Goal: Task Accomplishment & Management: Manage account settings

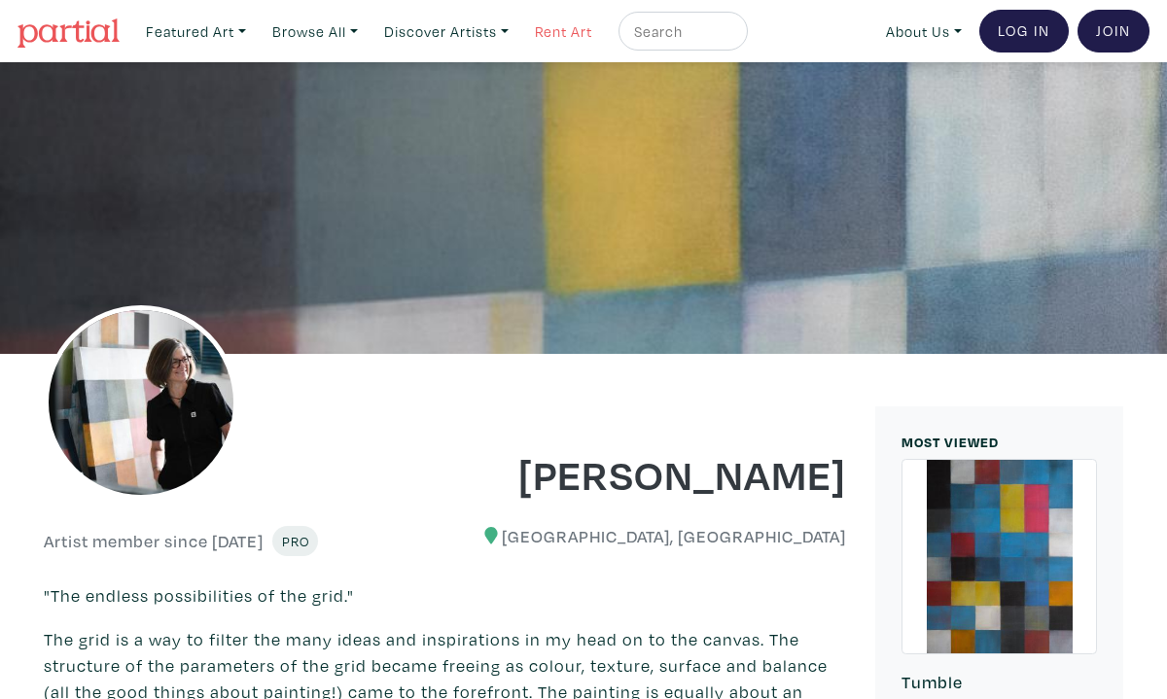
click at [586, 26] on link "Rent Art" at bounding box center [563, 32] width 75 height 40
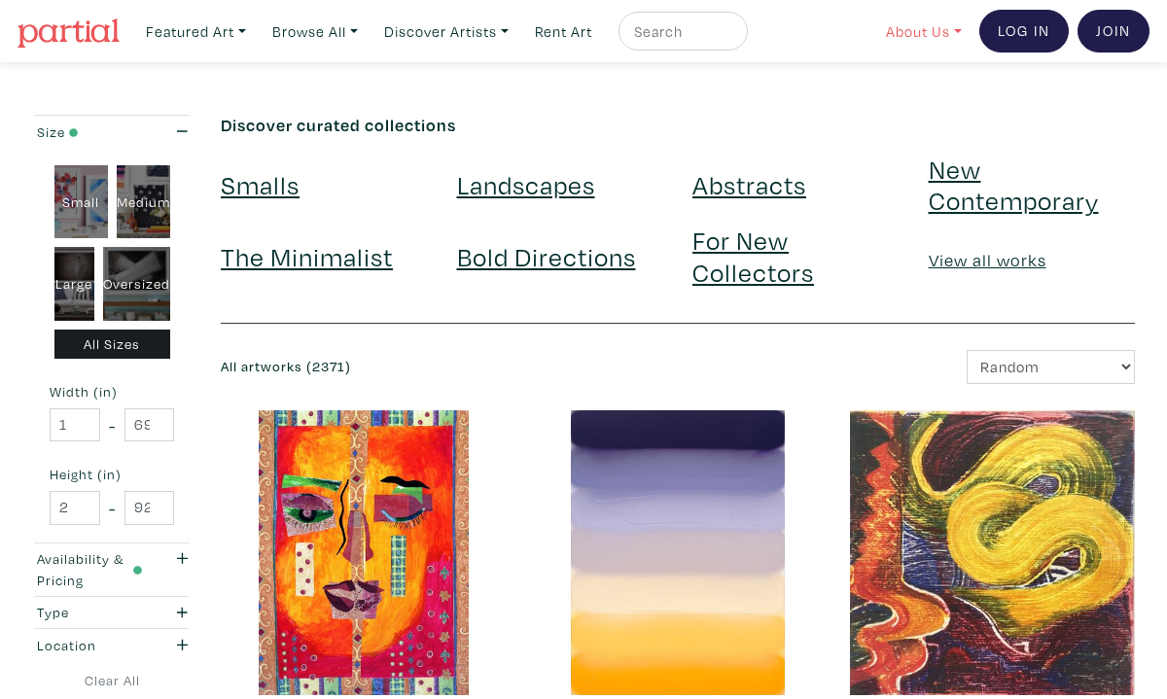
click at [918, 30] on link "About Us" at bounding box center [923, 32] width 93 height 40
click at [907, 109] on link "How It Works" at bounding box center [974, 112] width 159 height 18
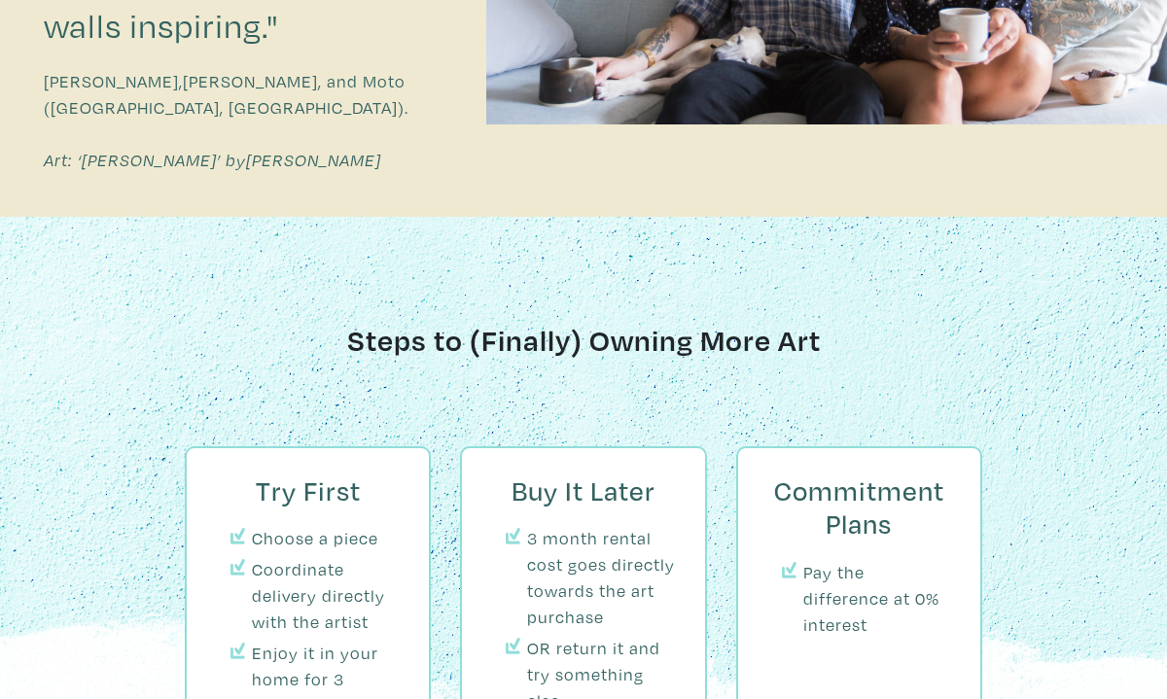
scroll to position [1705, 0]
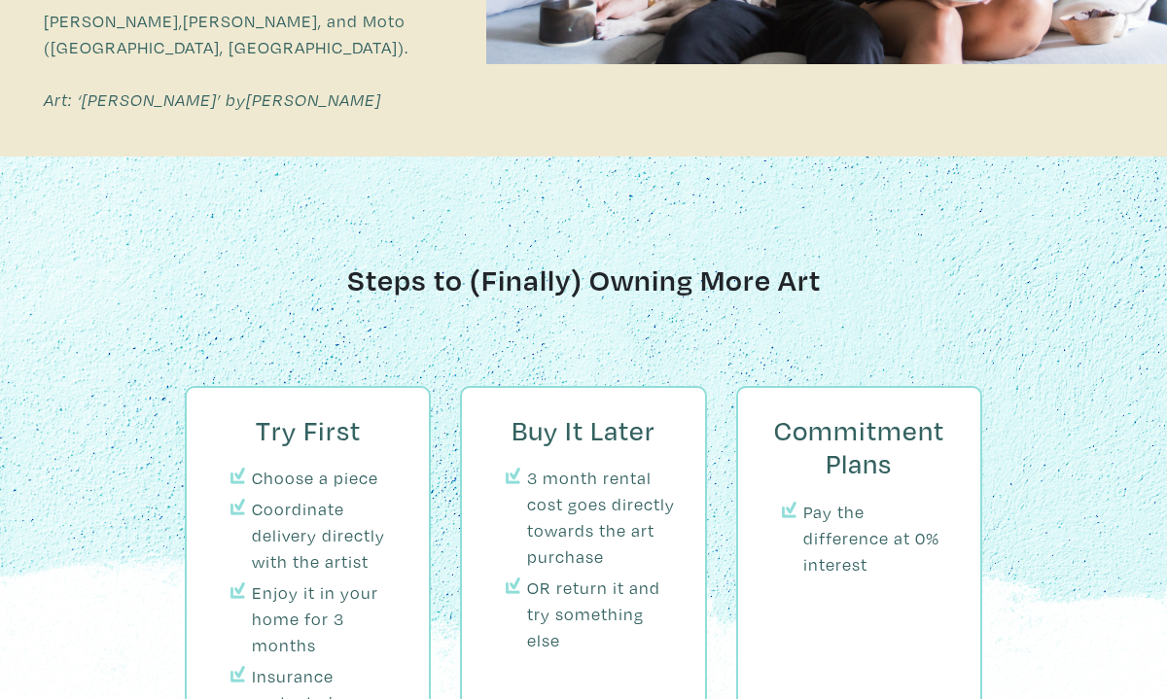
click at [318, 663] on li "Insurance protected" at bounding box center [327, 689] width 151 height 53
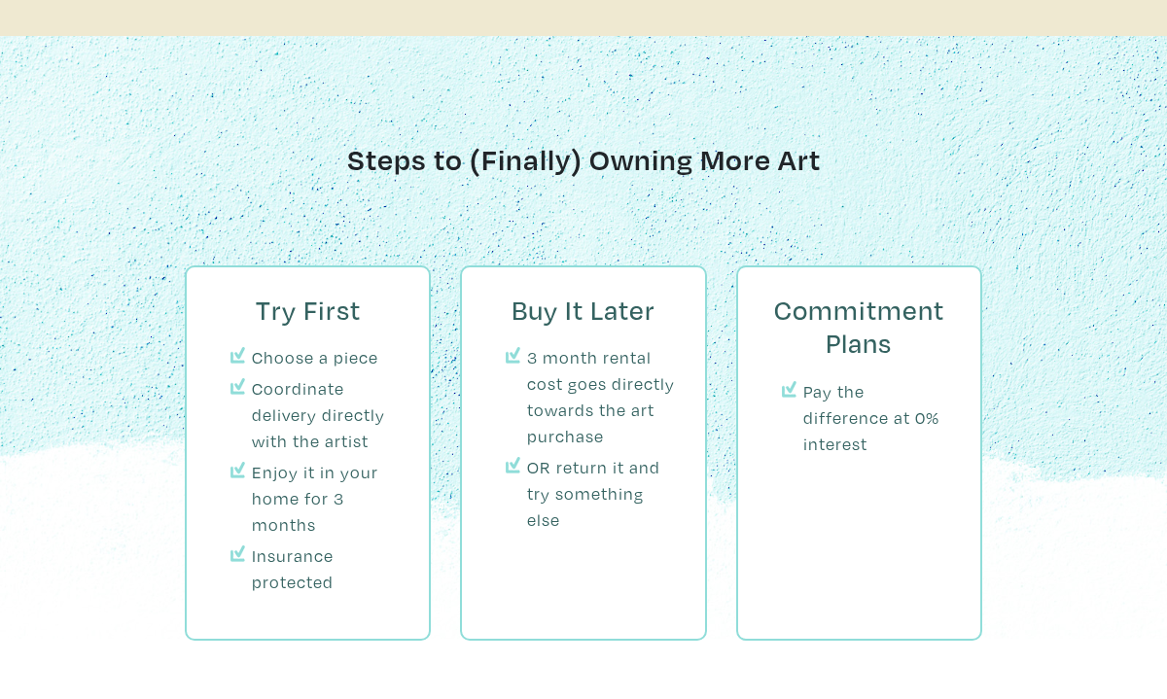
scroll to position [2058, 0]
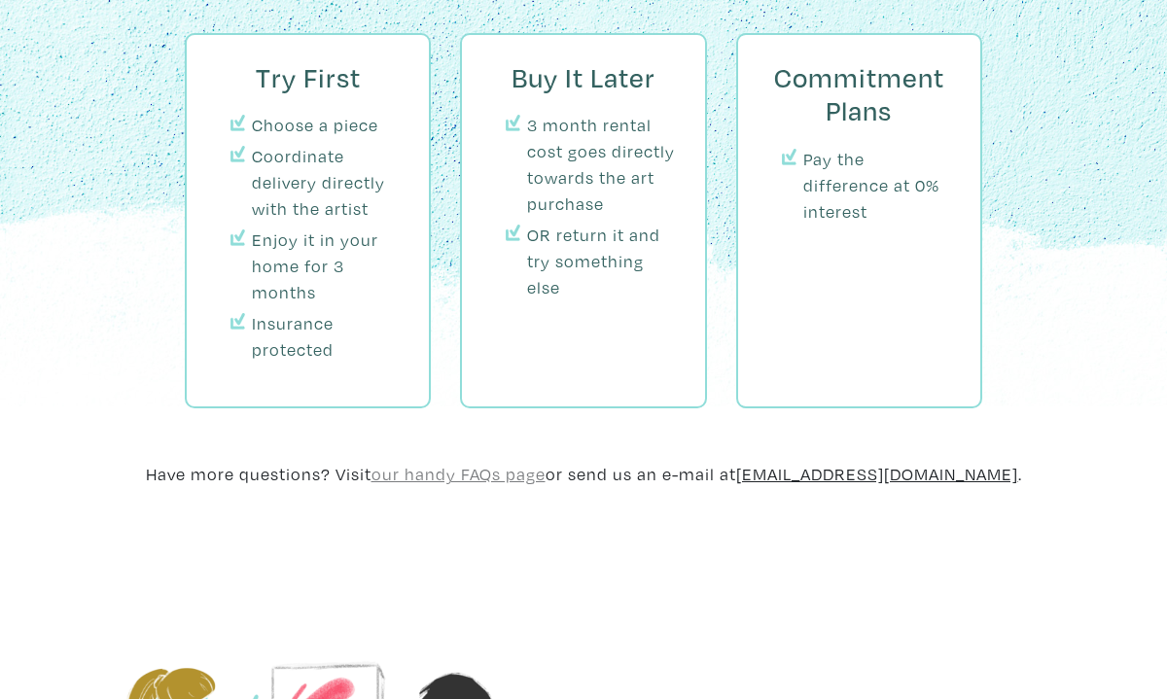
click at [482, 463] on u "our handy FAQs page" at bounding box center [458, 474] width 174 height 22
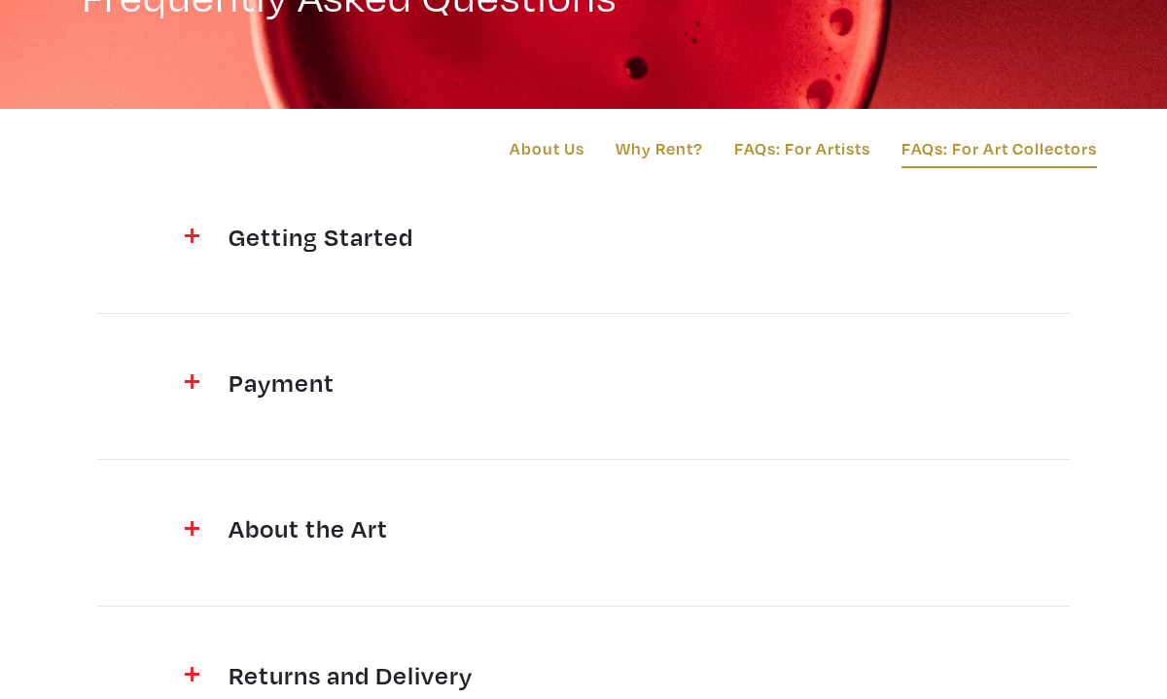
scroll to position [256, 0]
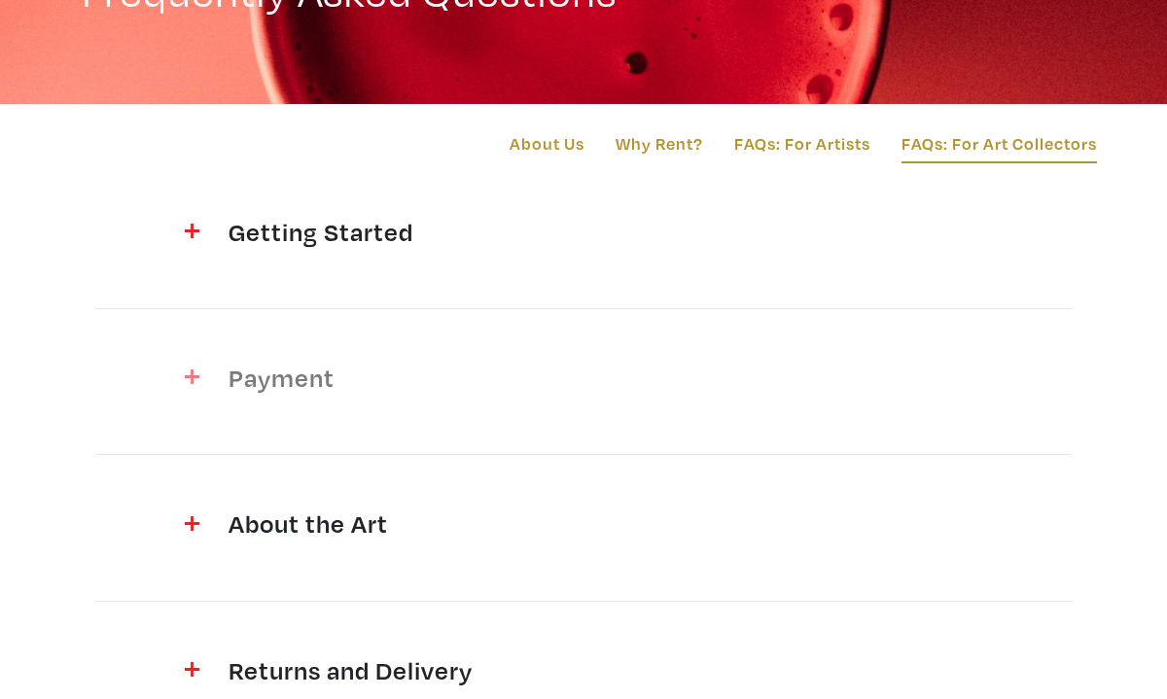
click at [302, 377] on h4 "Payment" at bounding box center [583, 377] width 710 height 31
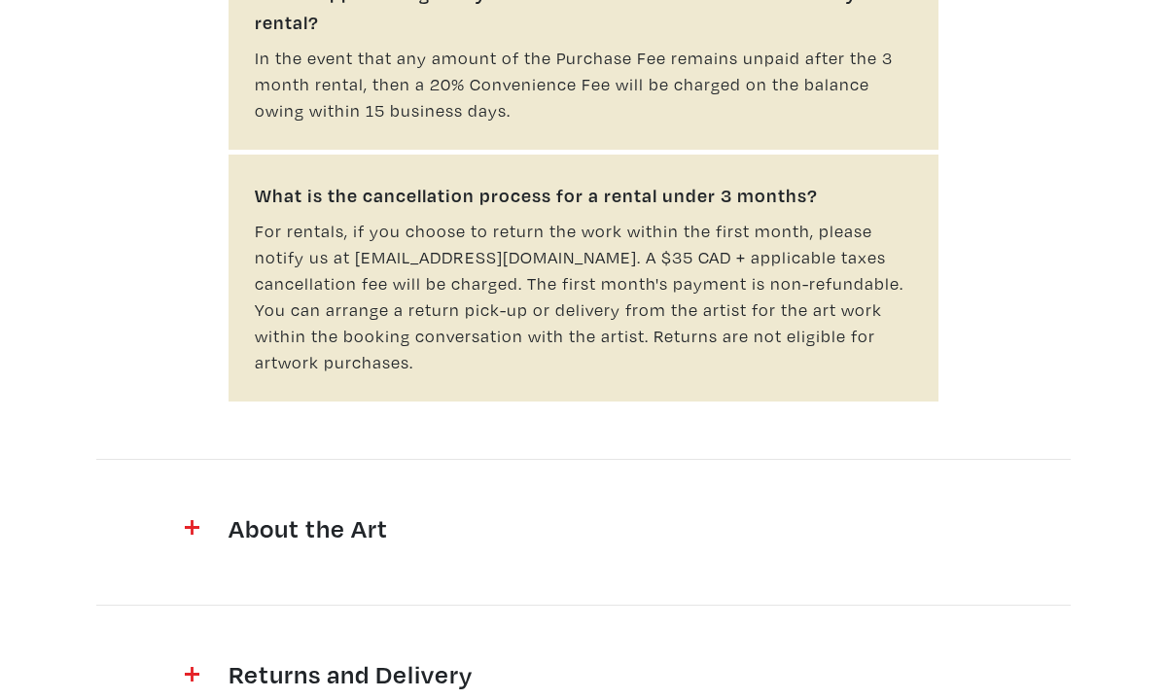
scroll to position [1544, 0]
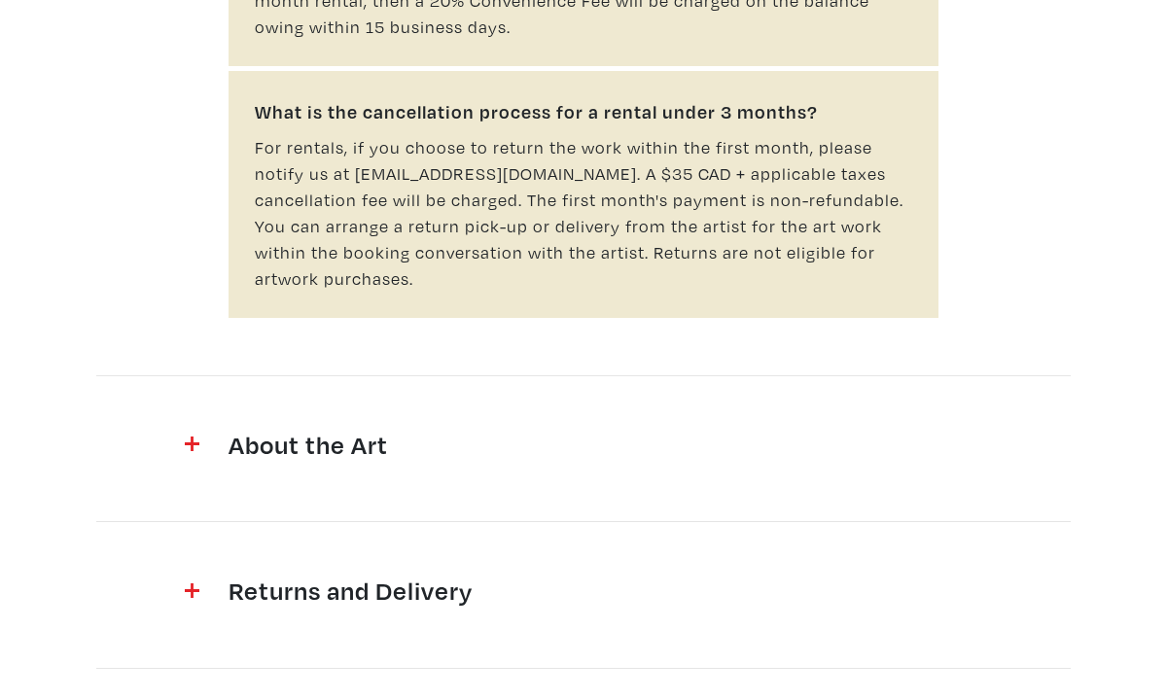
click at [379, 429] on h4 "About the Art" at bounding box center [583, 444] width 710 height 31
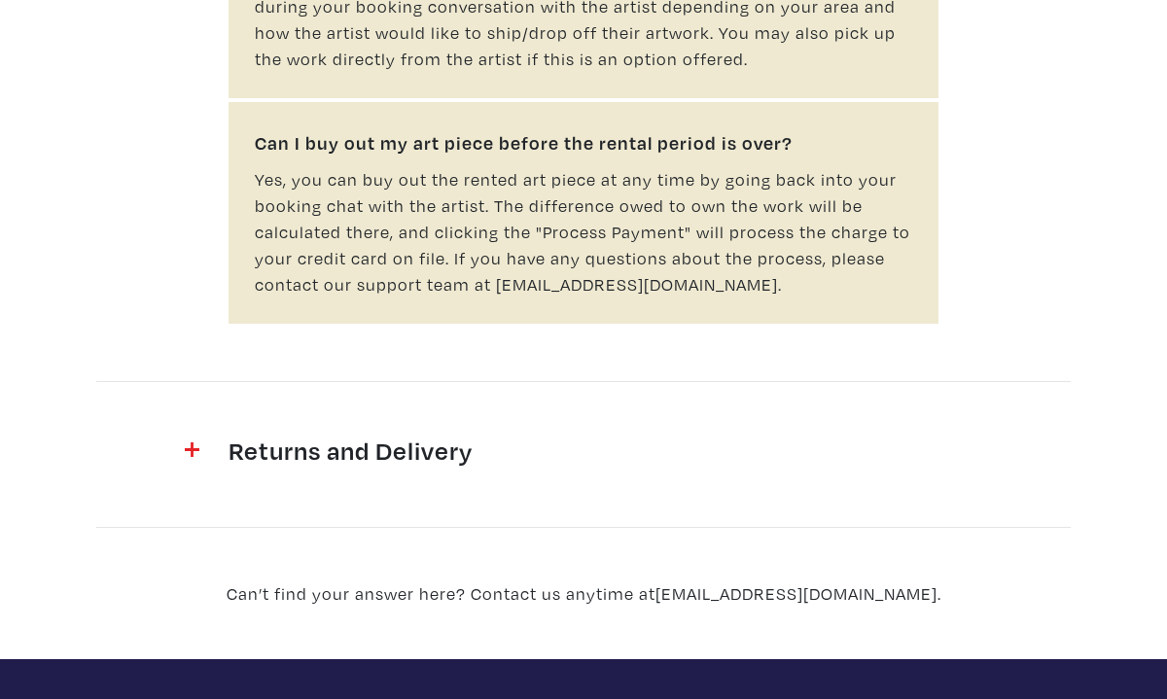
scroll to position [3183, 0]
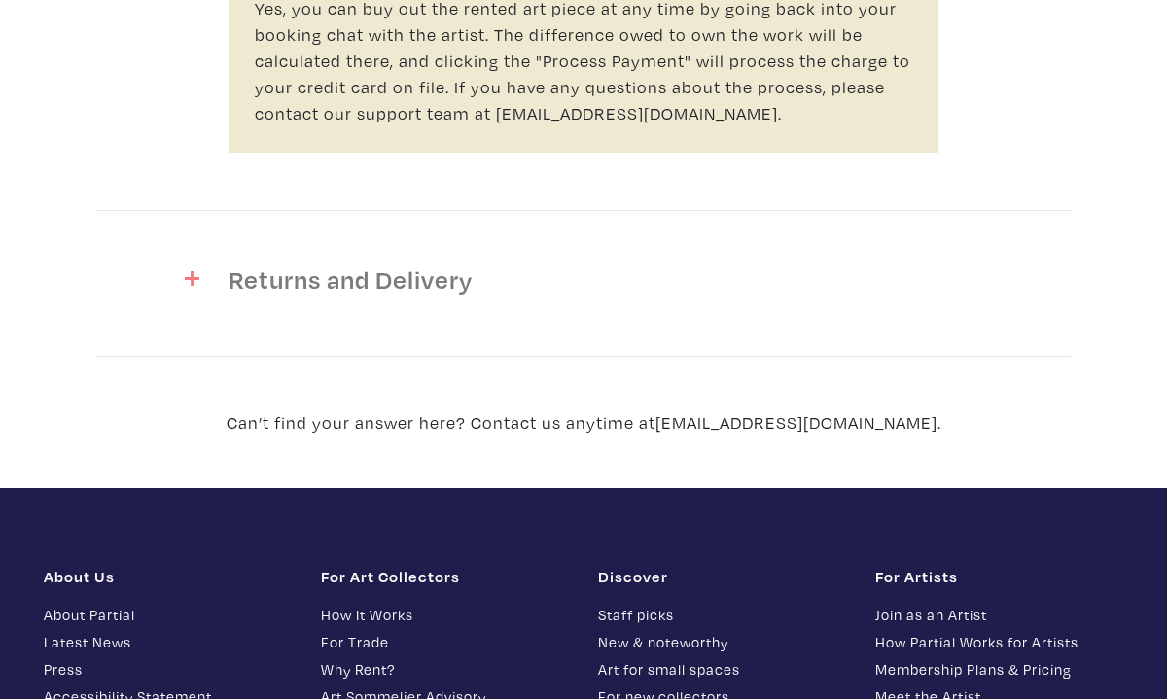
click at [348, 263] on h4 "Returns and Delivery" at bounding box center [583, 278] width 710 height 31
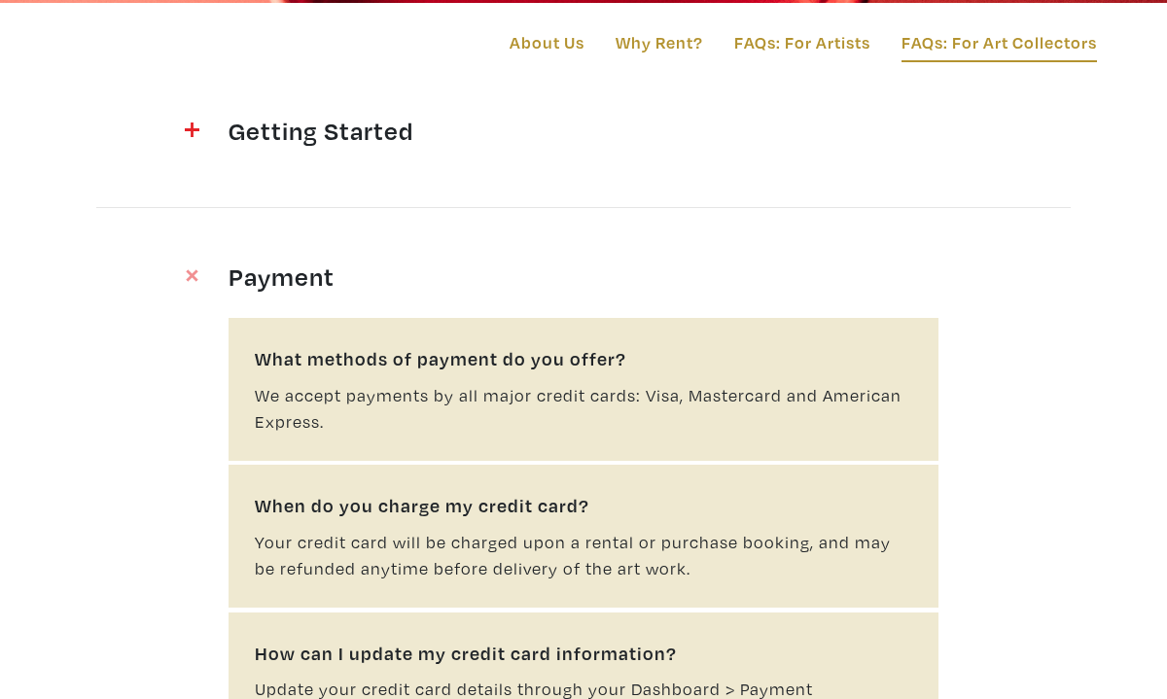
scroll to position [0, 0]
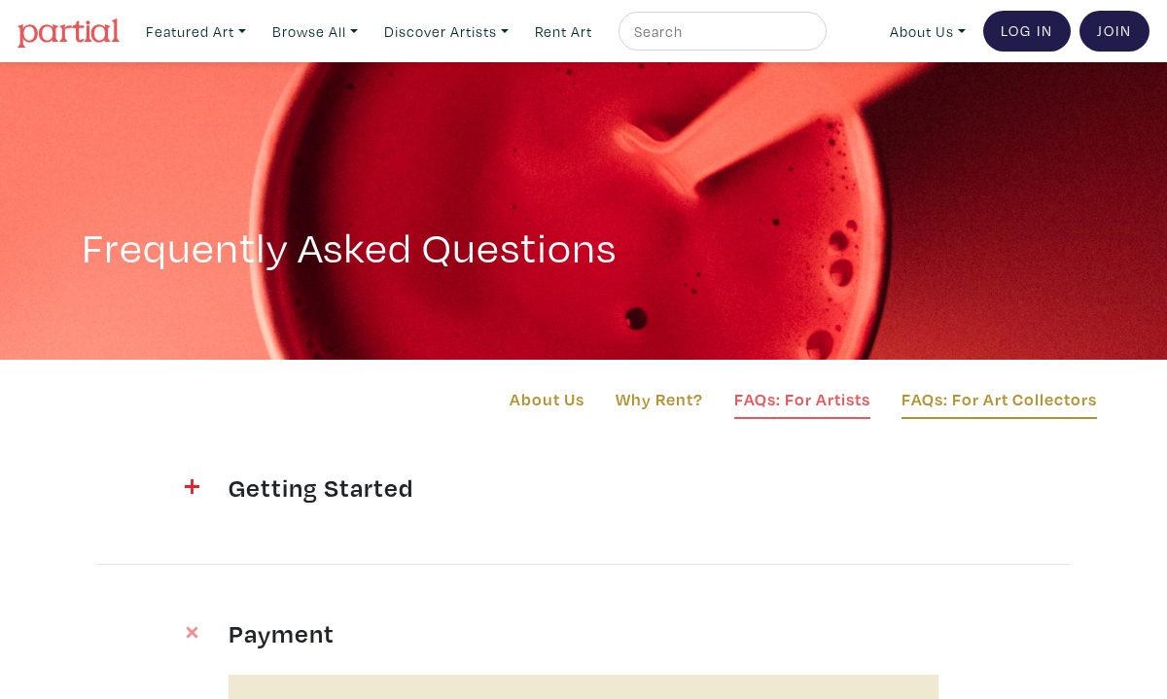
click at [760, 396] on link "FAQs: For Artists" at bounding box center [802, 402] width 136 height 33
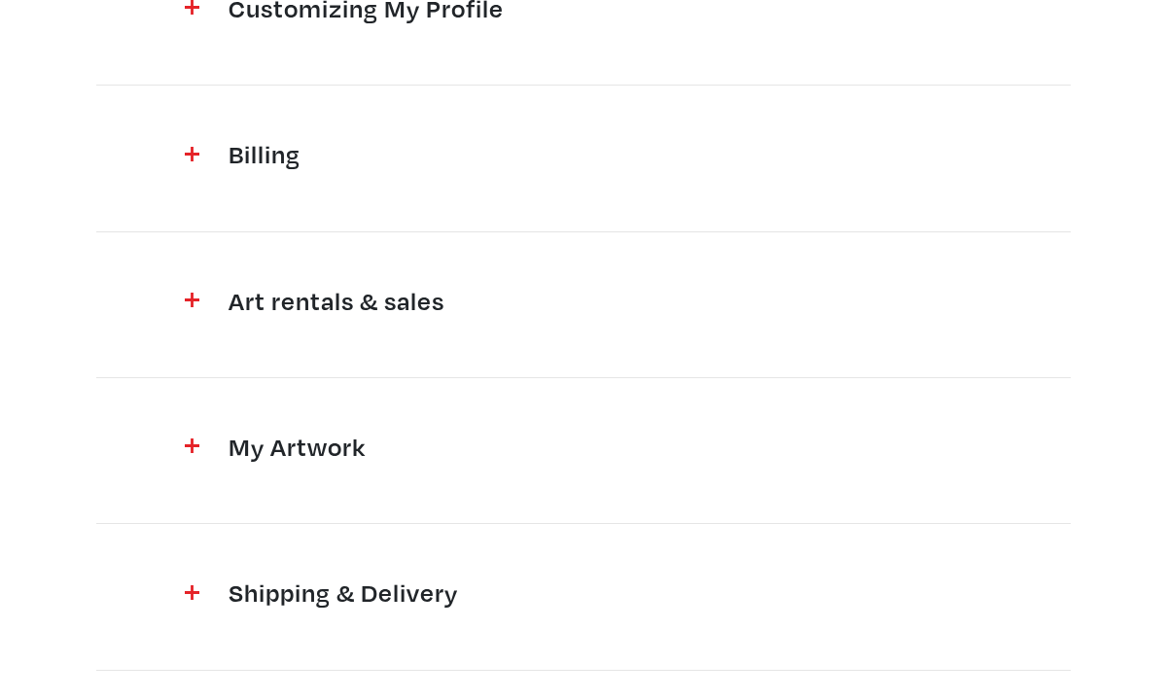
scroll to position [633, 0]
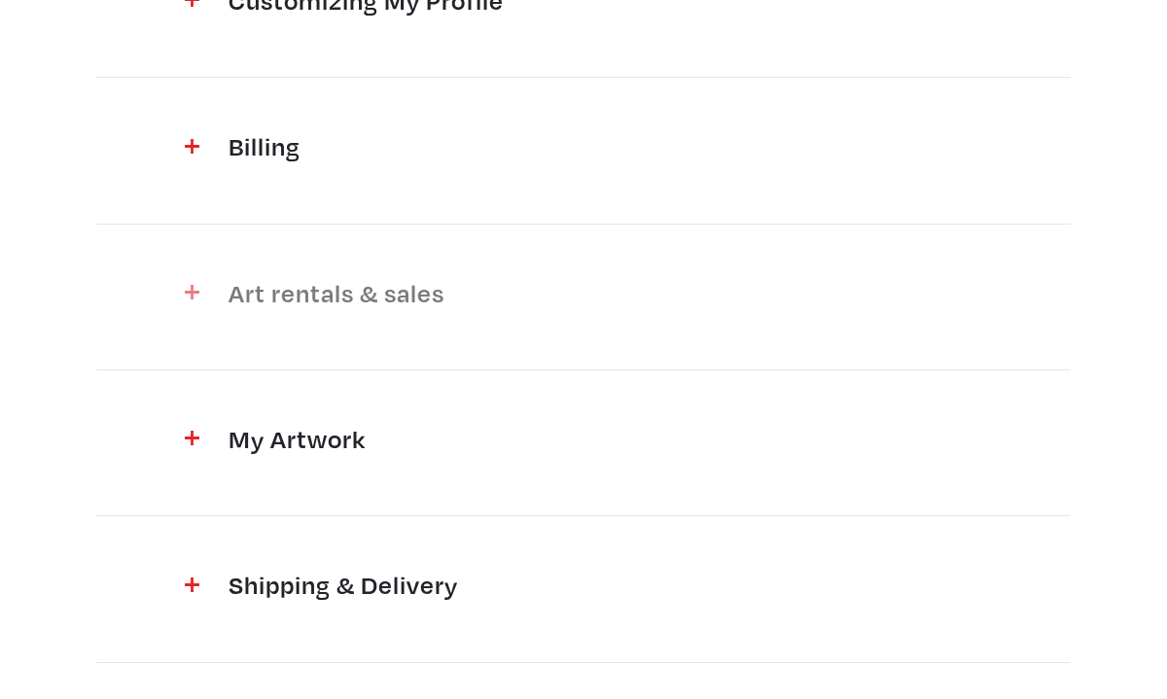
click at [425, 298] on h4 "Art rentals & sales" at bounding box center [583, 292] width 710 height 31
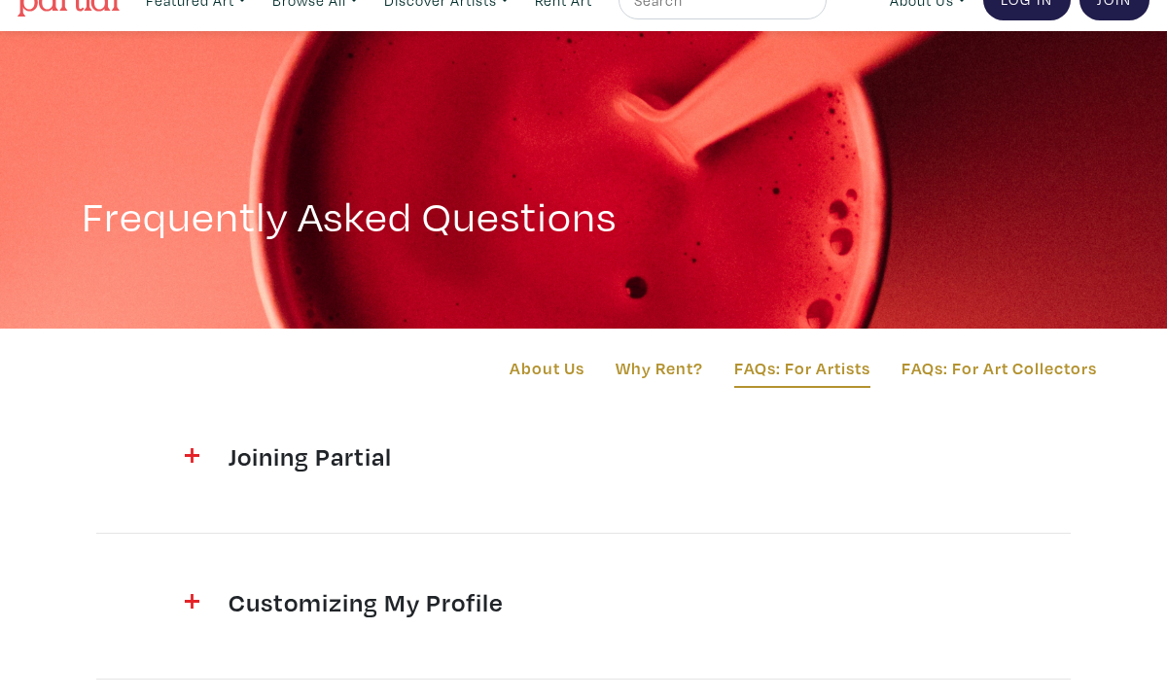
scroll to position [0, 0]
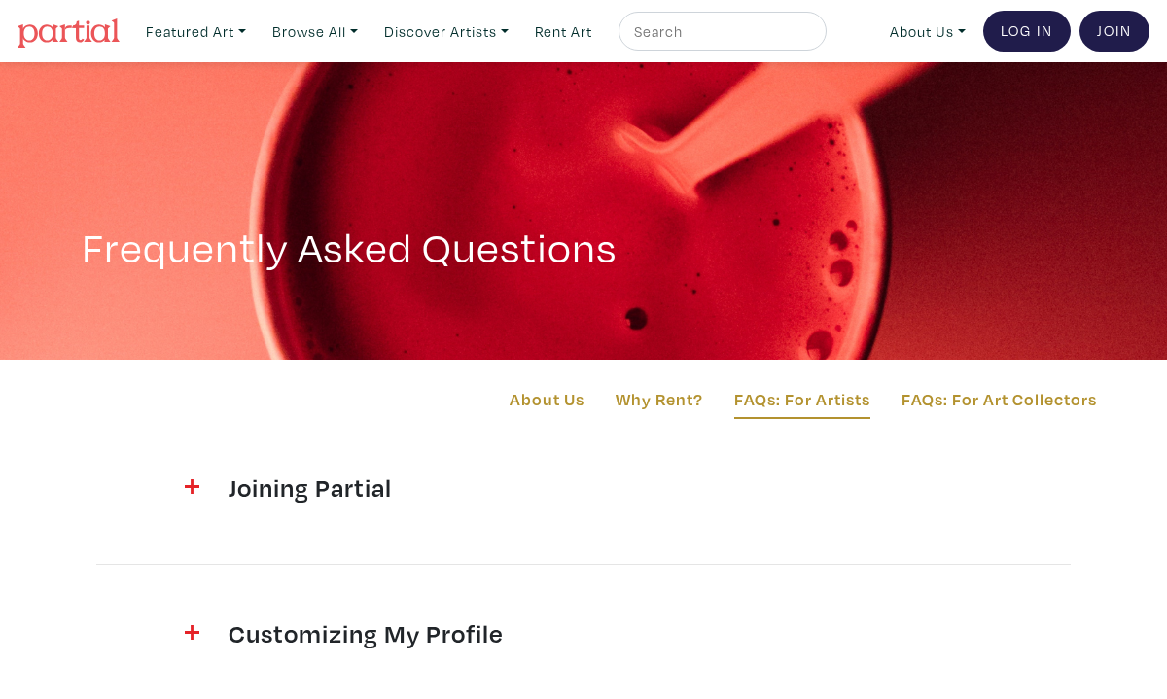
click at [705, 36] on input "text" at bounding box center [720, 31] width 176 height 24
type input "olcza"
click at [812, 37] on button "submit" at bounding box center [812, 37] width 0 height 0
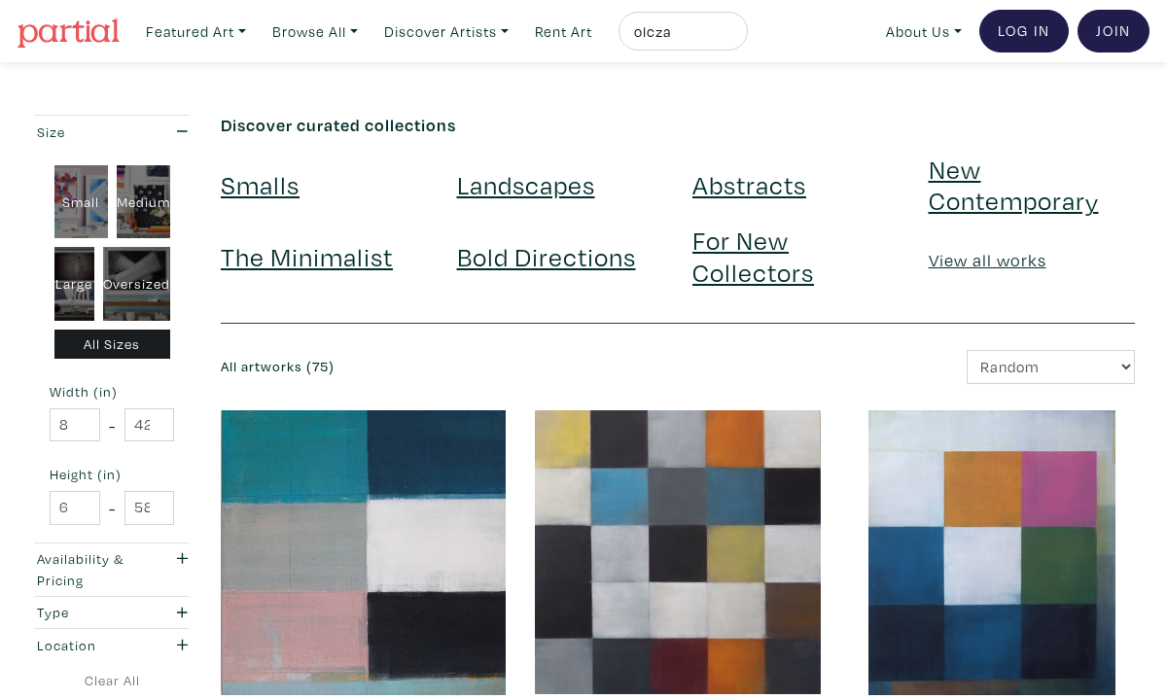
click at [317, 368] on h6 "All artworks (75)" at bounding box center [442, 367] width 442 height 17
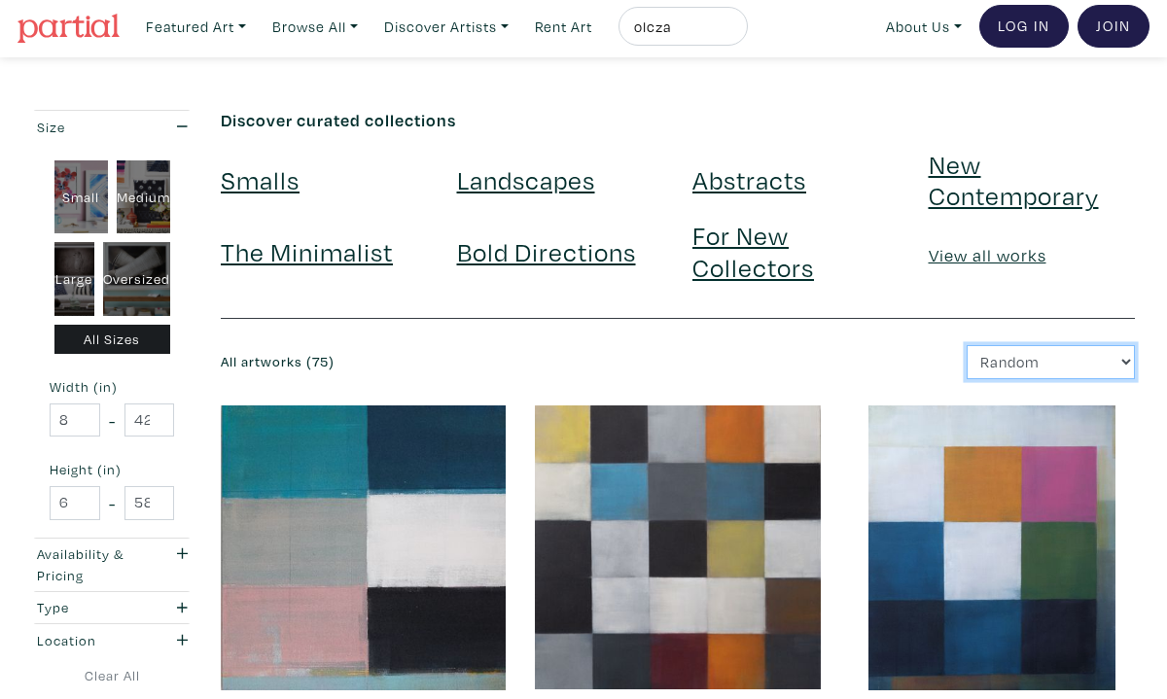
click at [1006, 357] on select "Newest Random Price: Low to High Price: High to Low" at bounding box center [1050, 362] width 168 height 34
select select "price_desc"
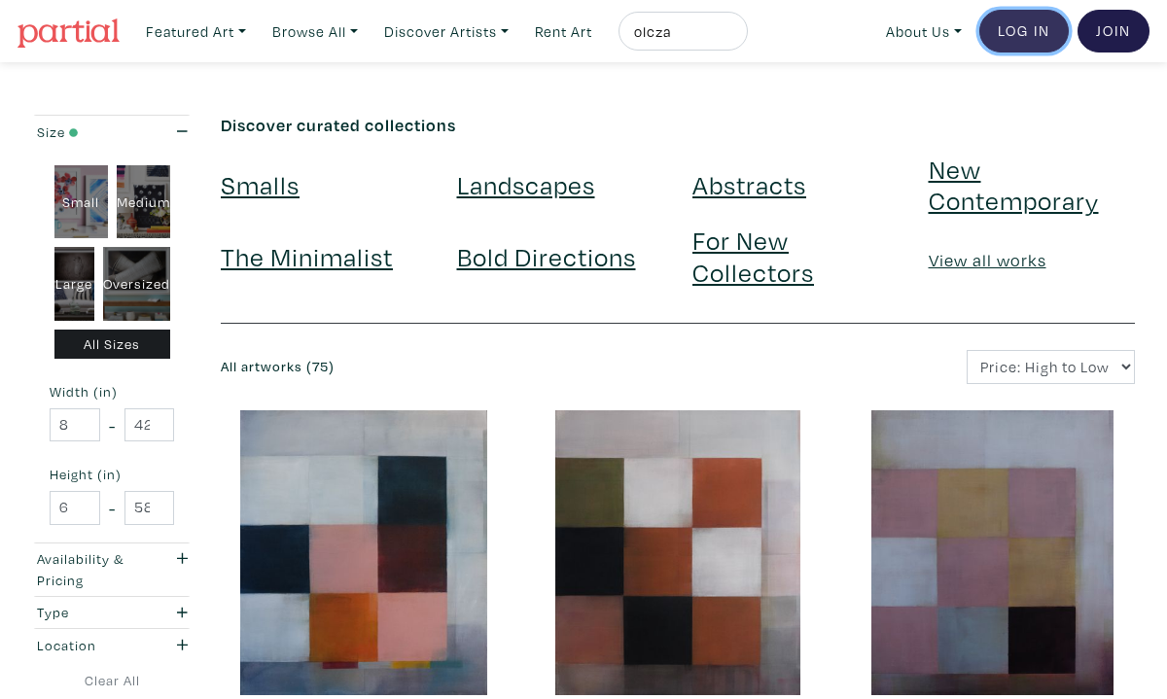
click at [1021, 28] on link "Log In" at bounding box center [1023, 31] width 89 height 43
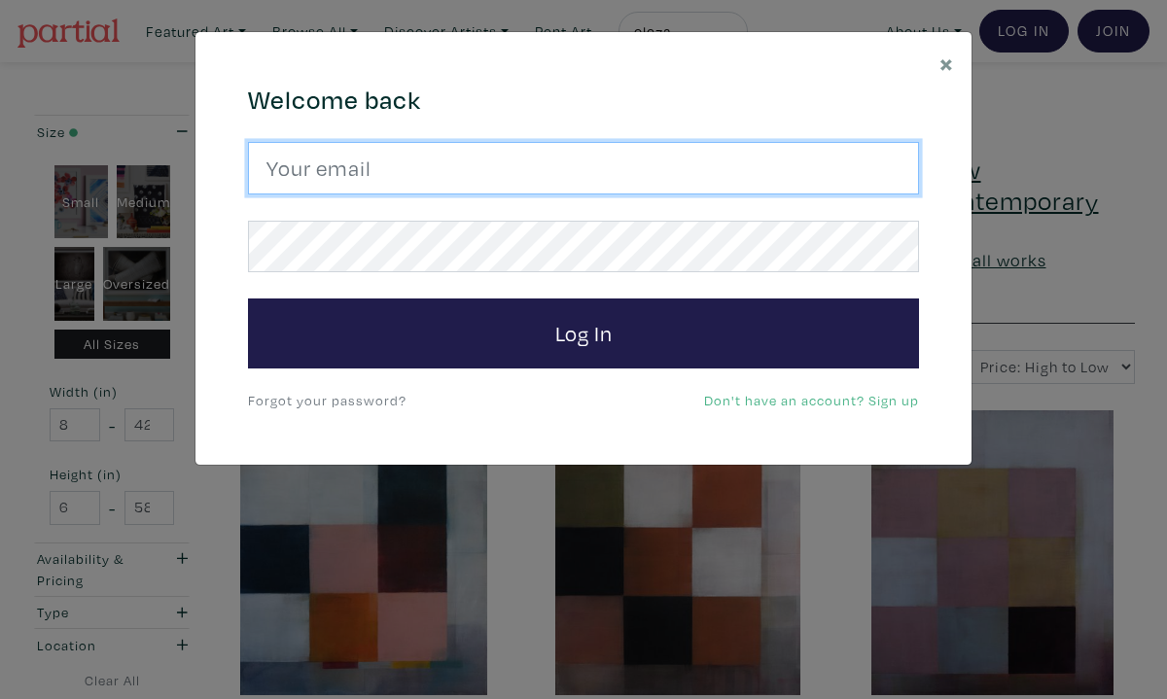
click at [603, 178] on input "email" at bounding box center [583, 168] width 671 height 53
type input "amolczak@gmail.com"
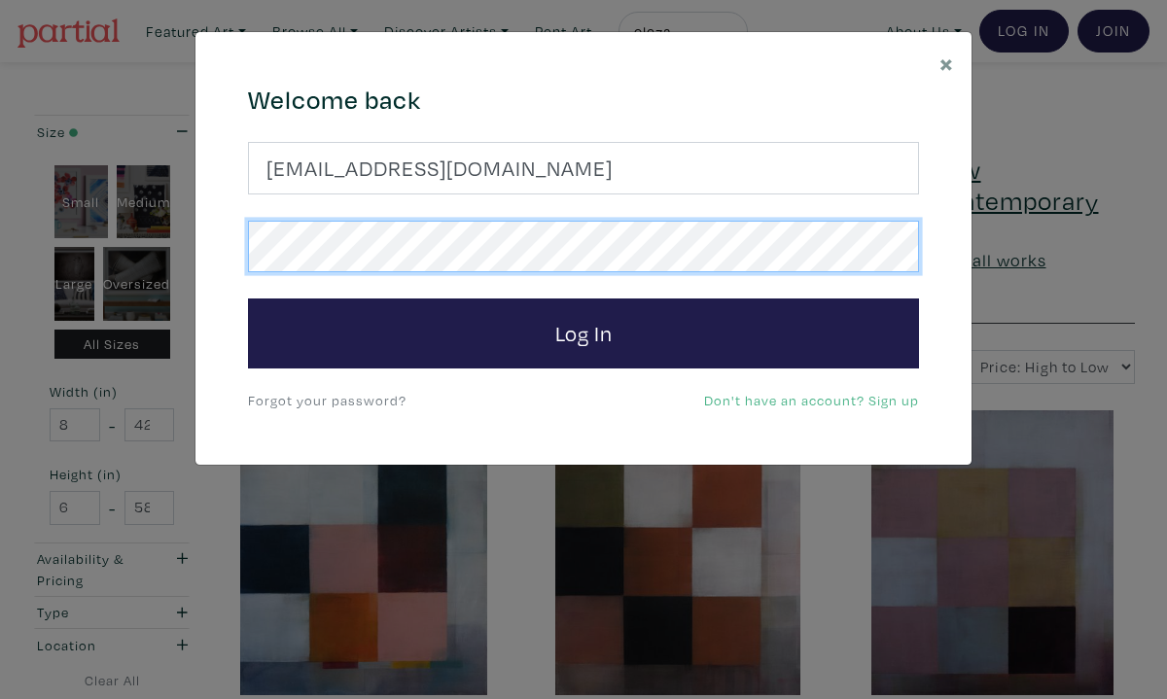
click at [248, 298] on button "Log In" at bounding box center [583, 333] width 671 height 70
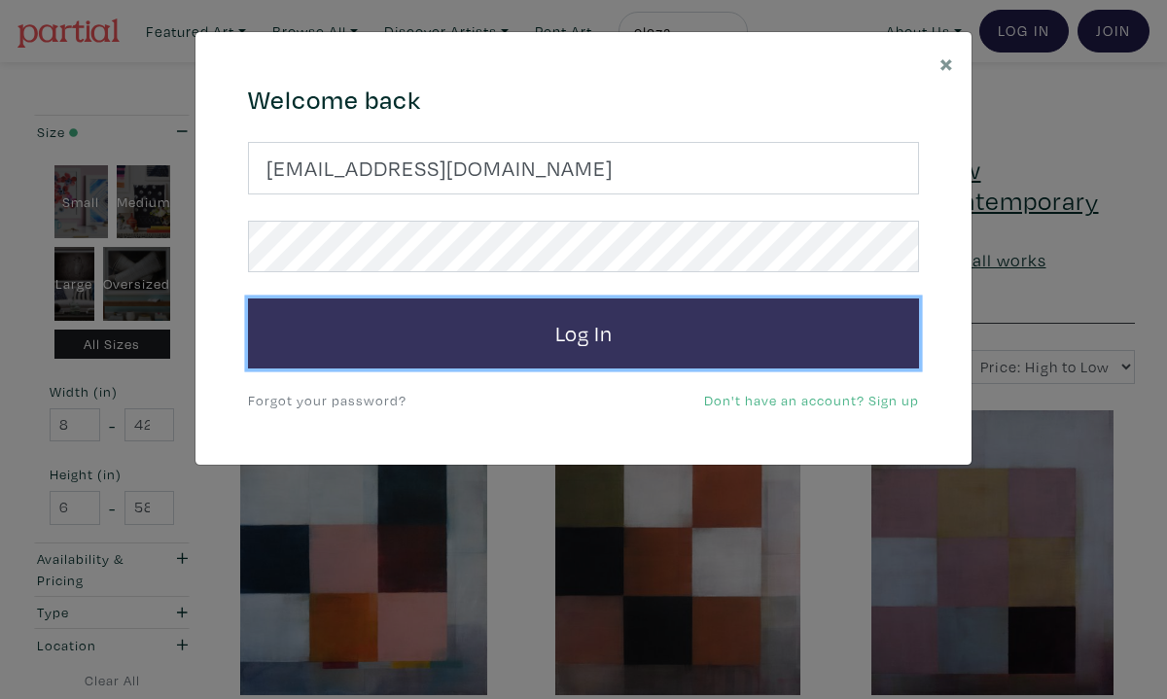
click at [456, 351] on button "Log In" at bounding box center [583, 333] width 671 height 70
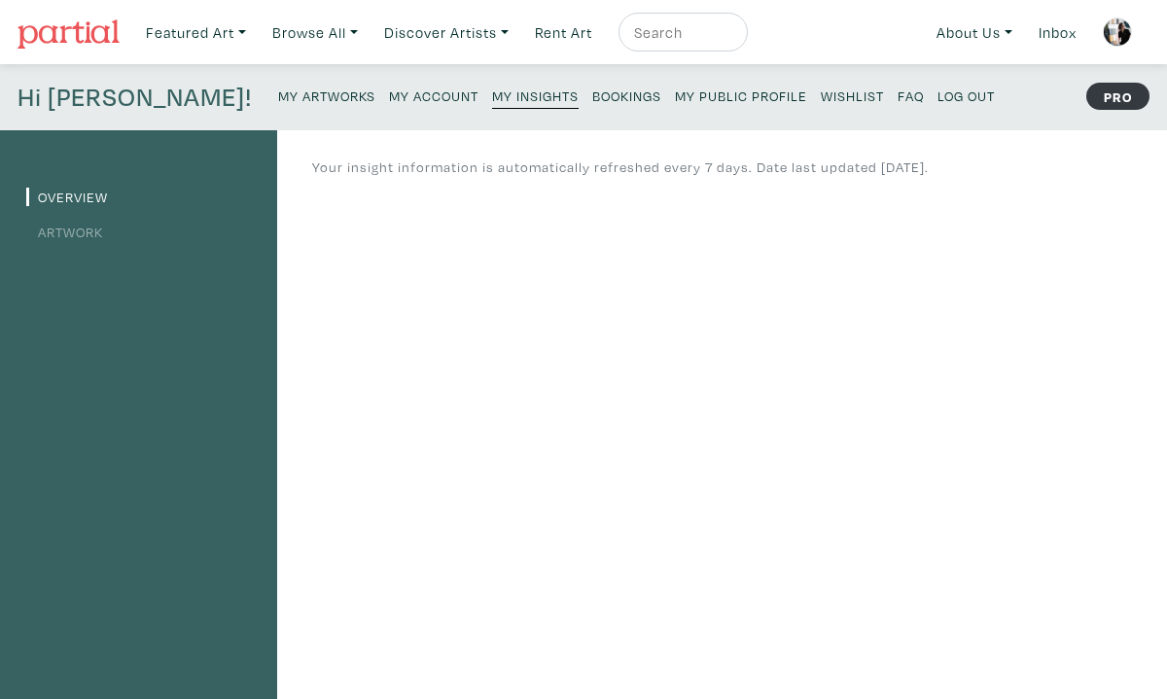
click at [82, 226] on link "Artwork" at bounding box center [64, 232] width 77 height 18
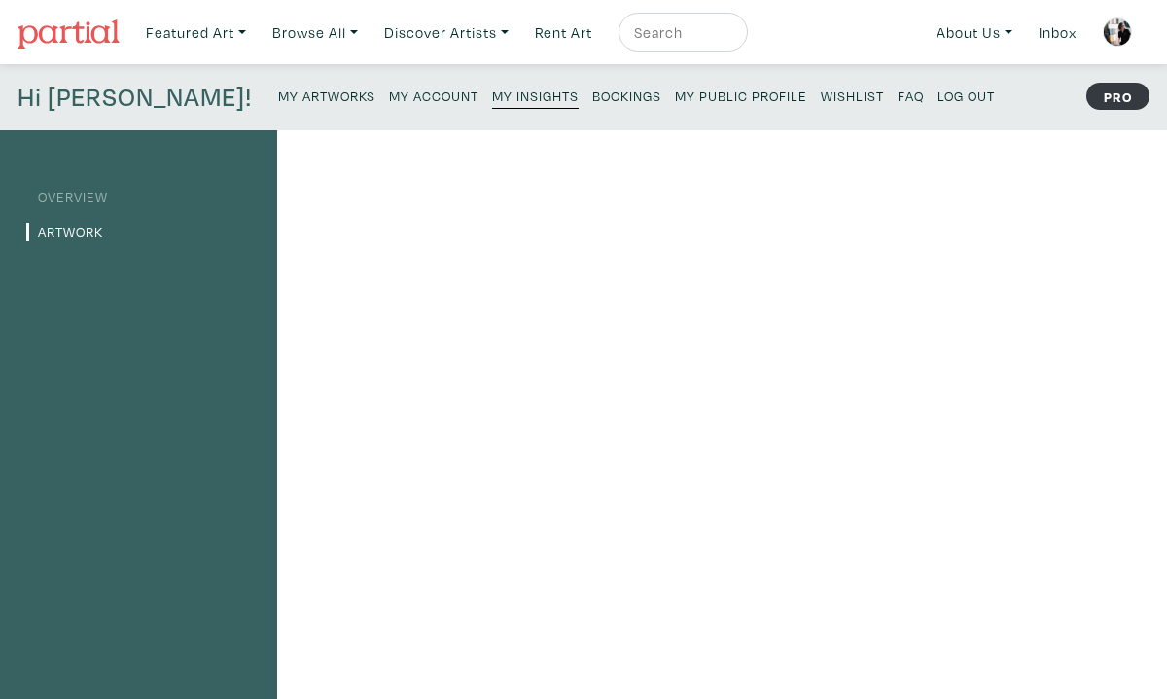
click at [278, 94] on small "My Artworks" at bounding box center [326, 96] width 97 height 18
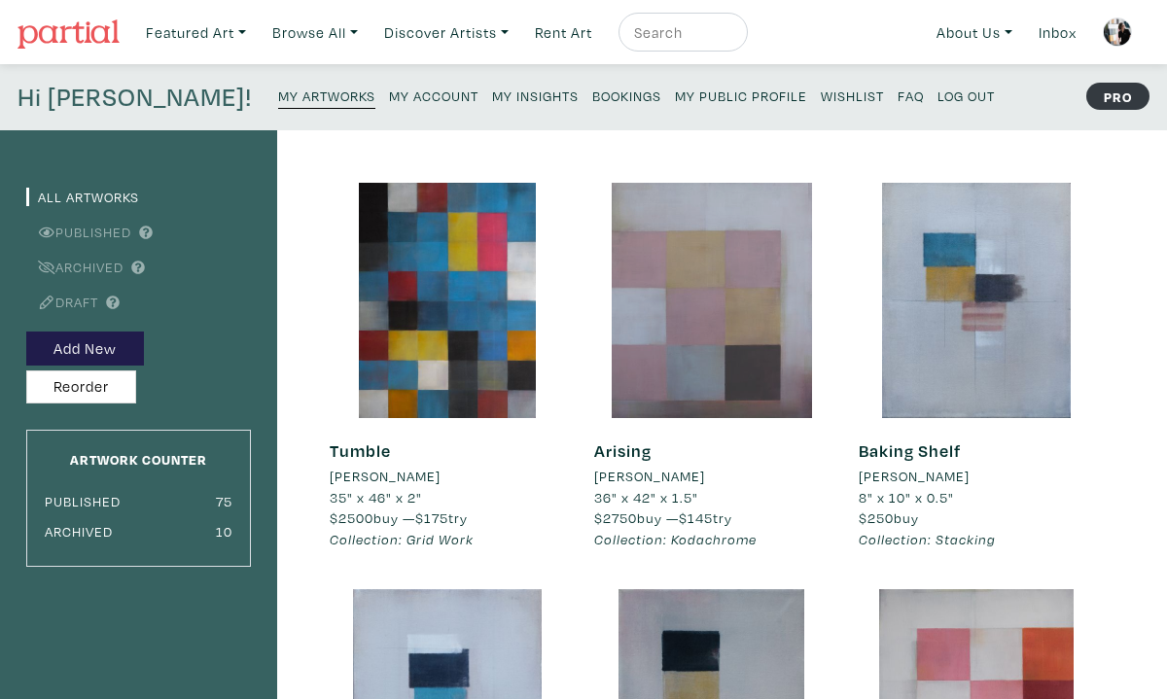
click at [664, 350] on div at bounding box center [711, 300] width 235 height 235
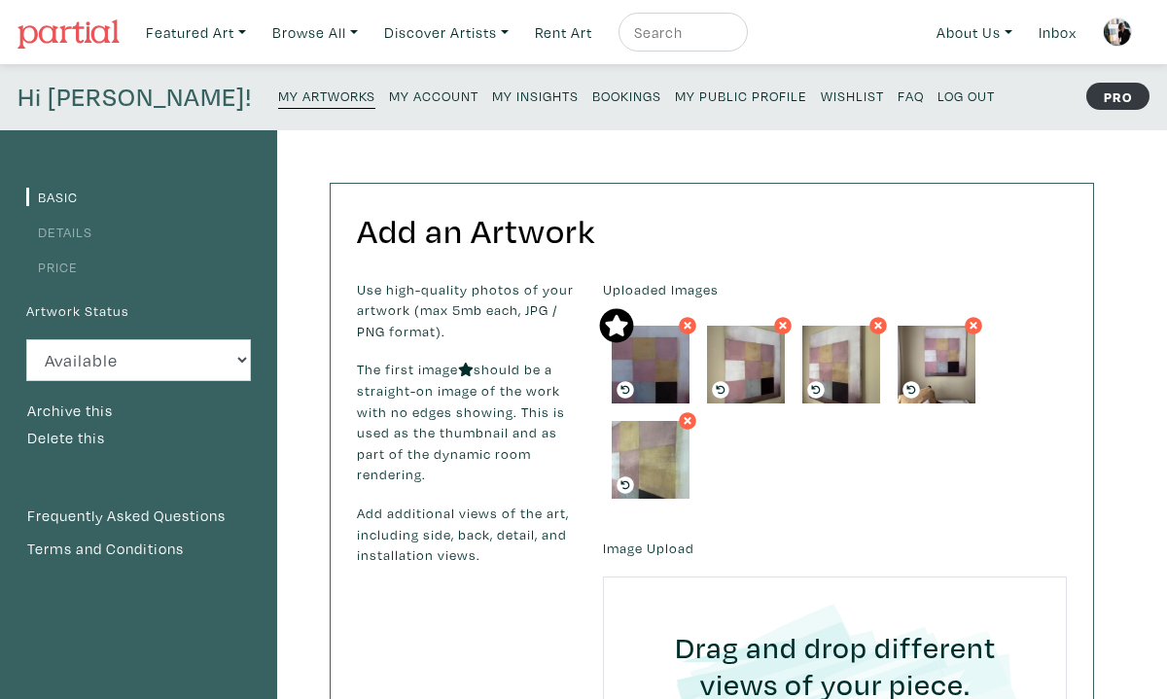
click at [58, 266] on link "Price" at bounding box center [52, 267] width 52 height 18
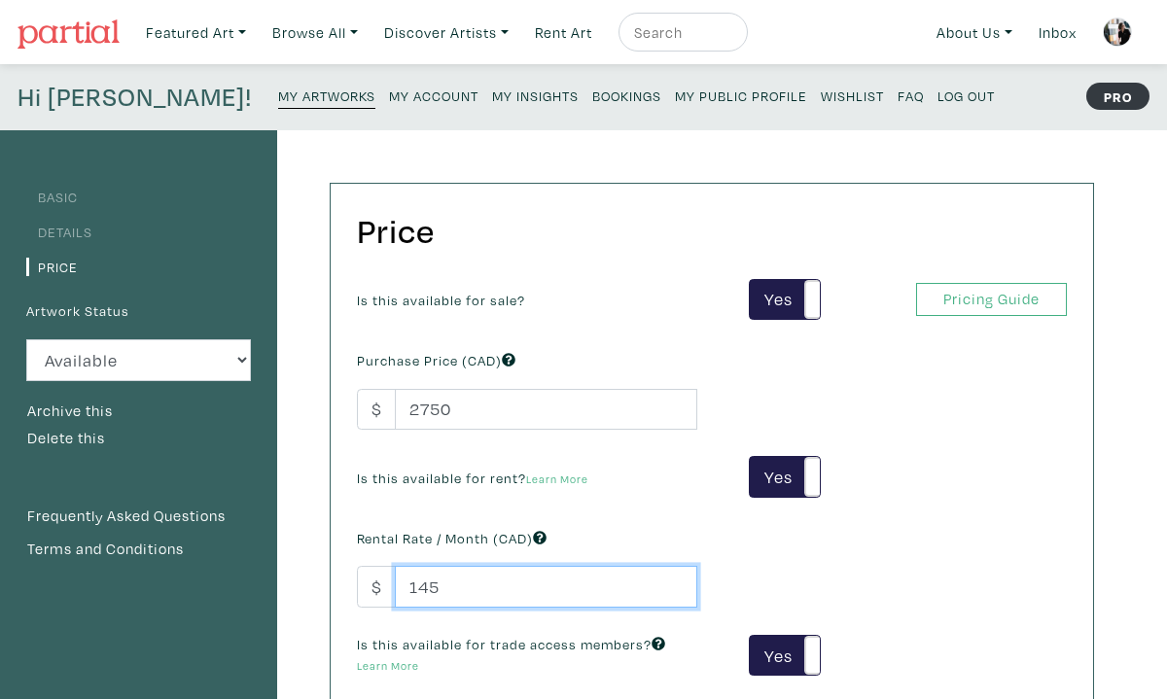
click at [444, 583] on input "145" at bounding box center [546, 587] width 302 height 42
drag, startPoint x: 442, startPoint y: 583, endPoint x: 419, endPoint y: 585, distance: 23.4
click at [419, 585] on input "145" at bounding box center [546, 587] width 302 height 42
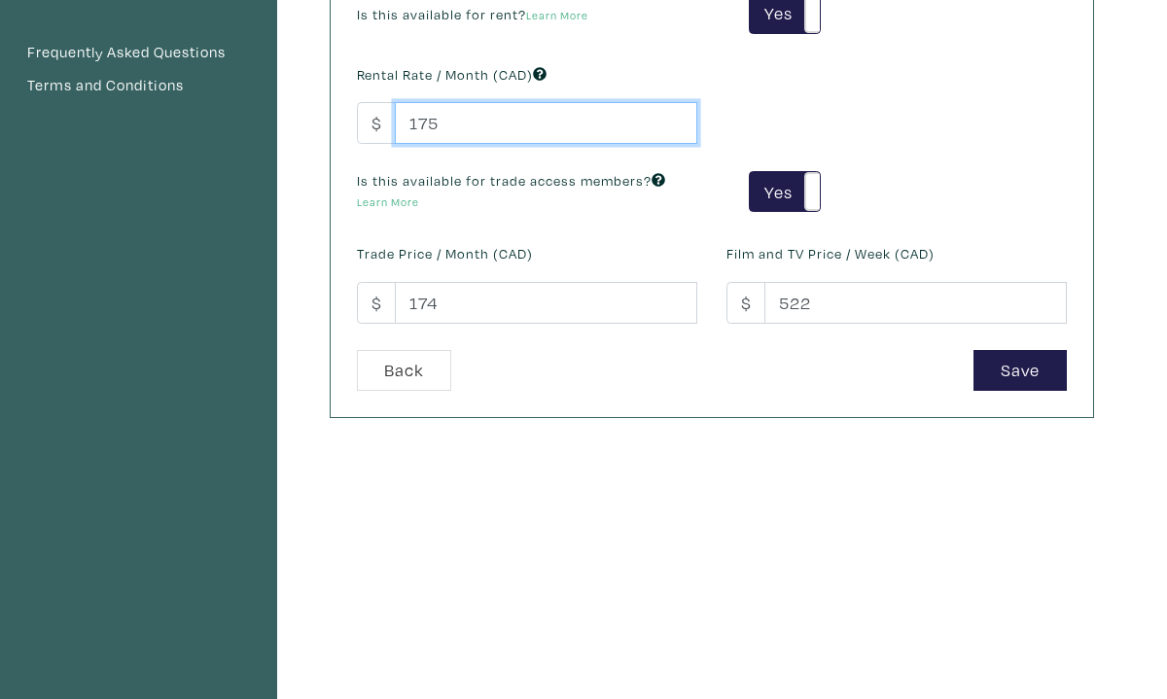
scroll to position [465, 0]
type input "175"
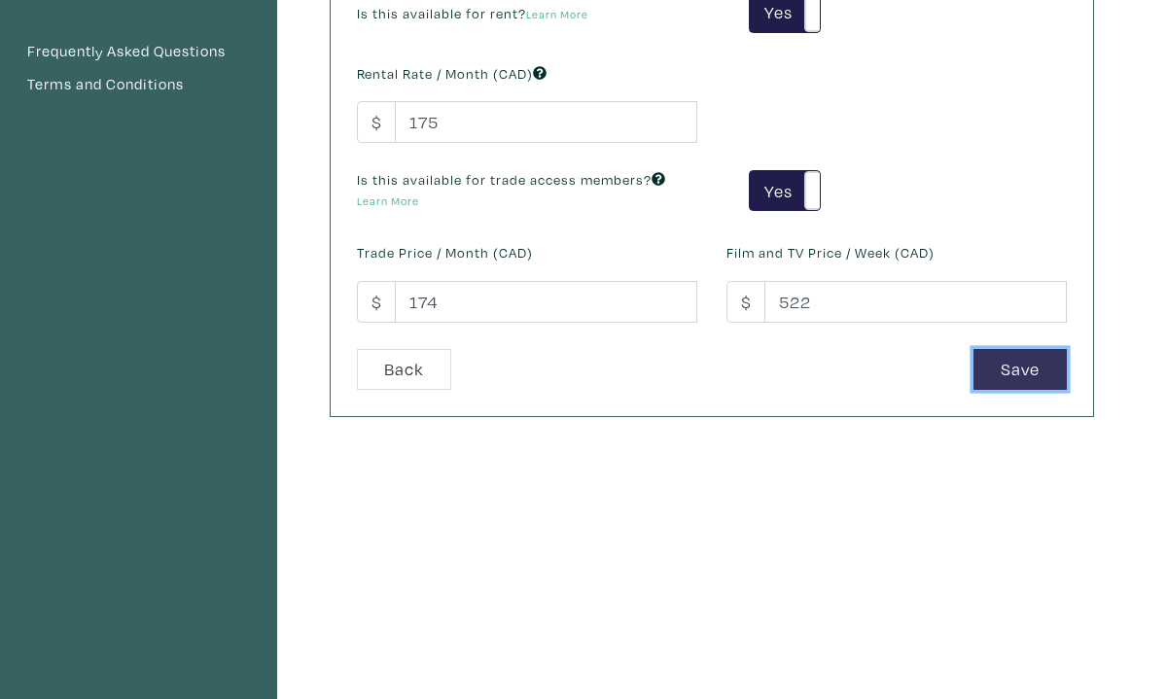
click at [1023, 366] on button "Save" at bounding box center [1019, 370] width 93 height 42
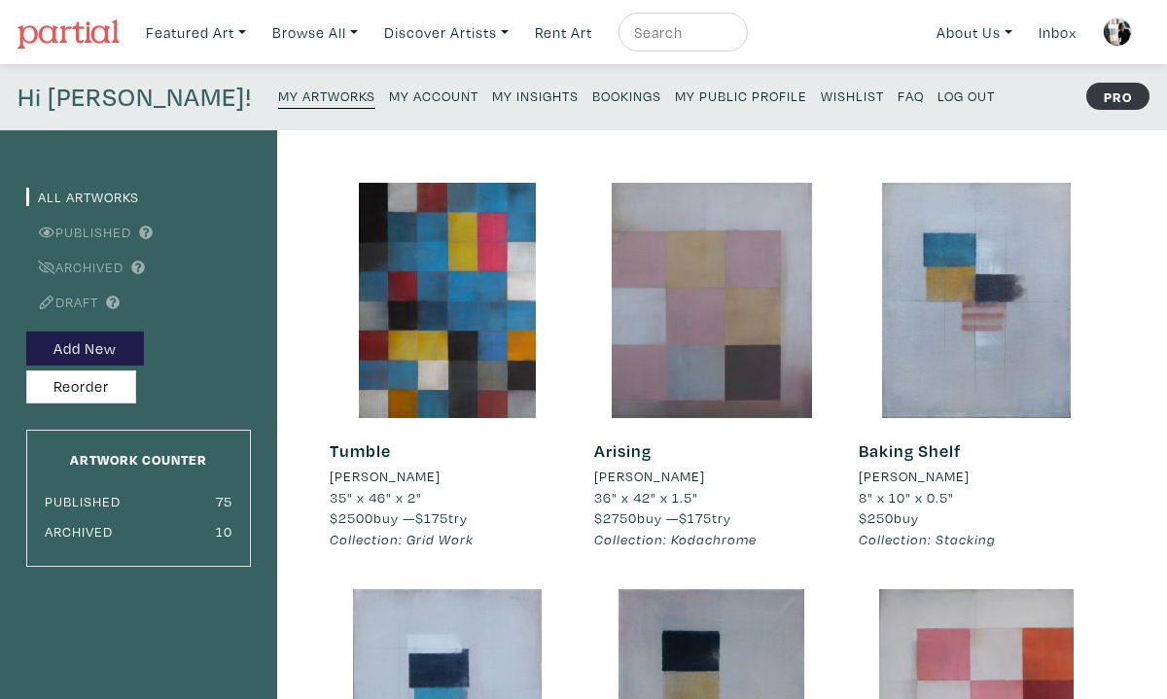
click at [723, 287] on div at bounding box center [711, 300] width 235 height 235
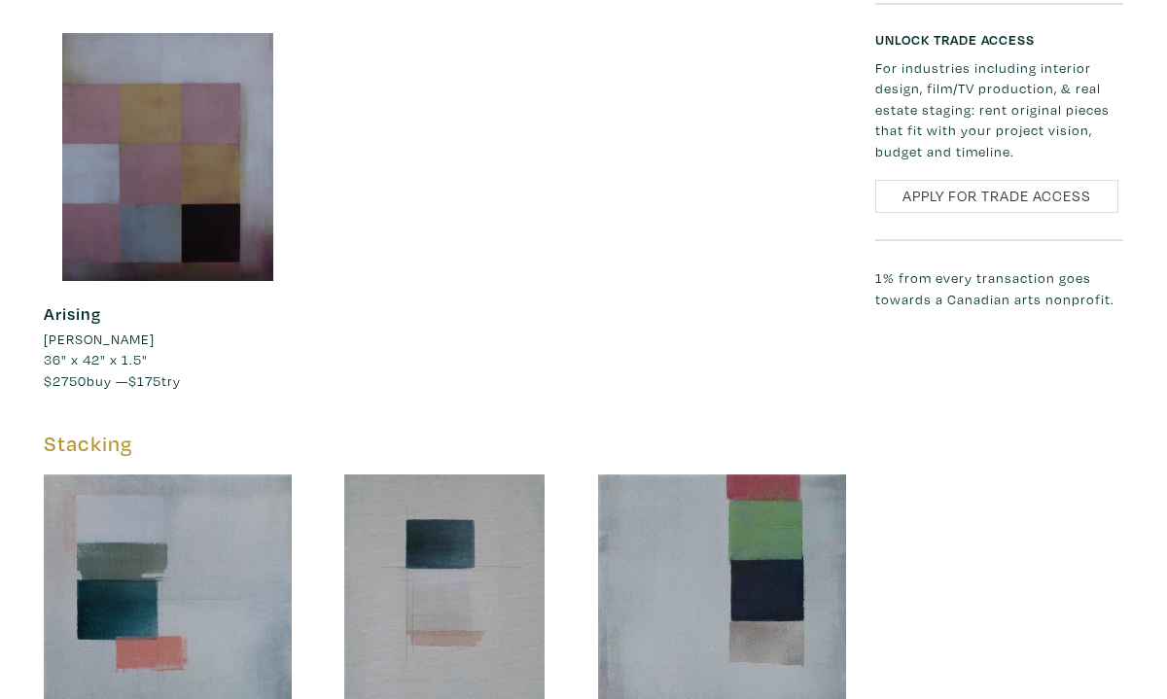
scroll to position [3296, 0]
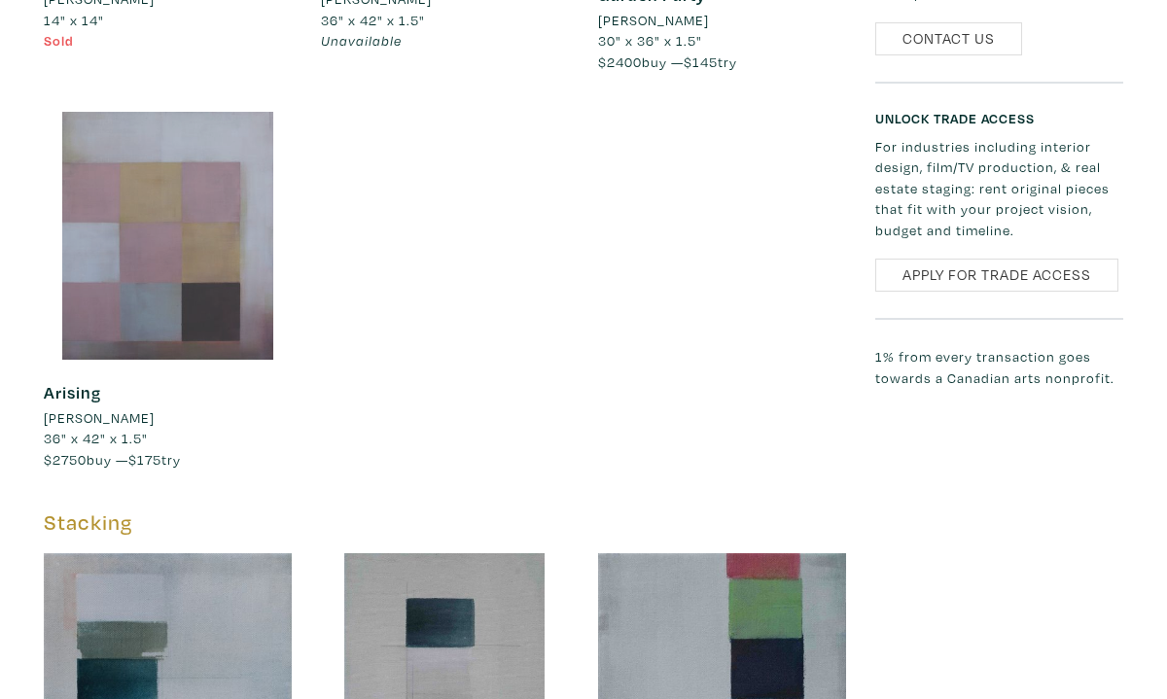
click at [255, 264] on div at bounding box center [168, 236] width 248 height 248
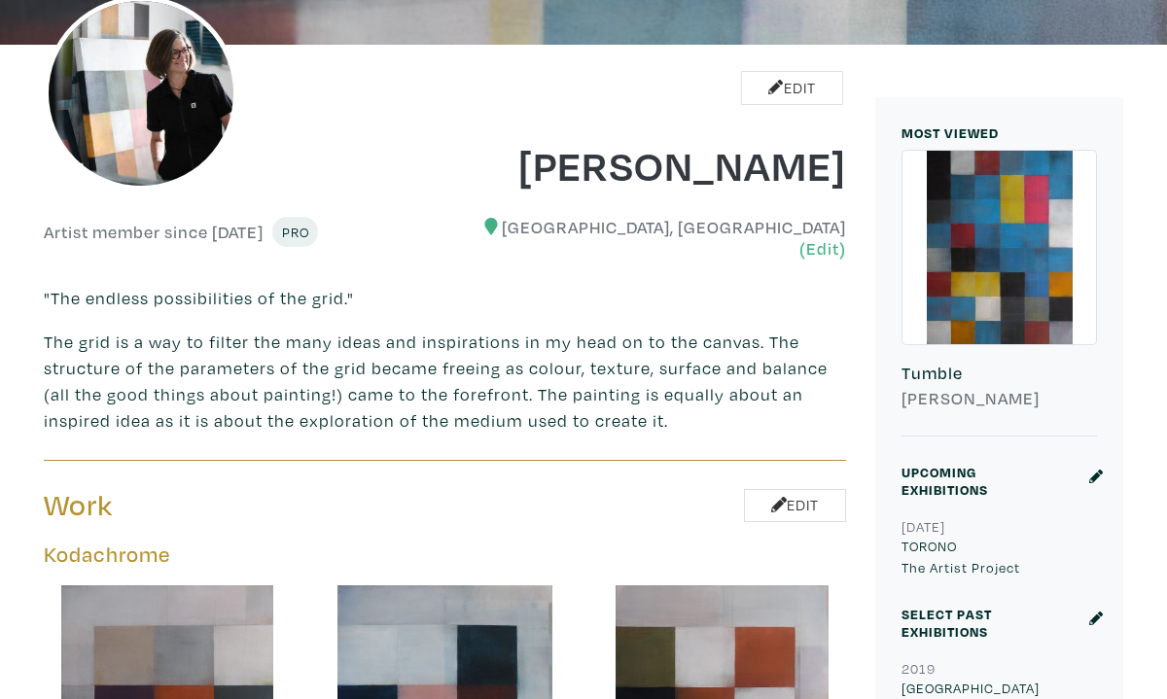
scroll to position [0, 0]
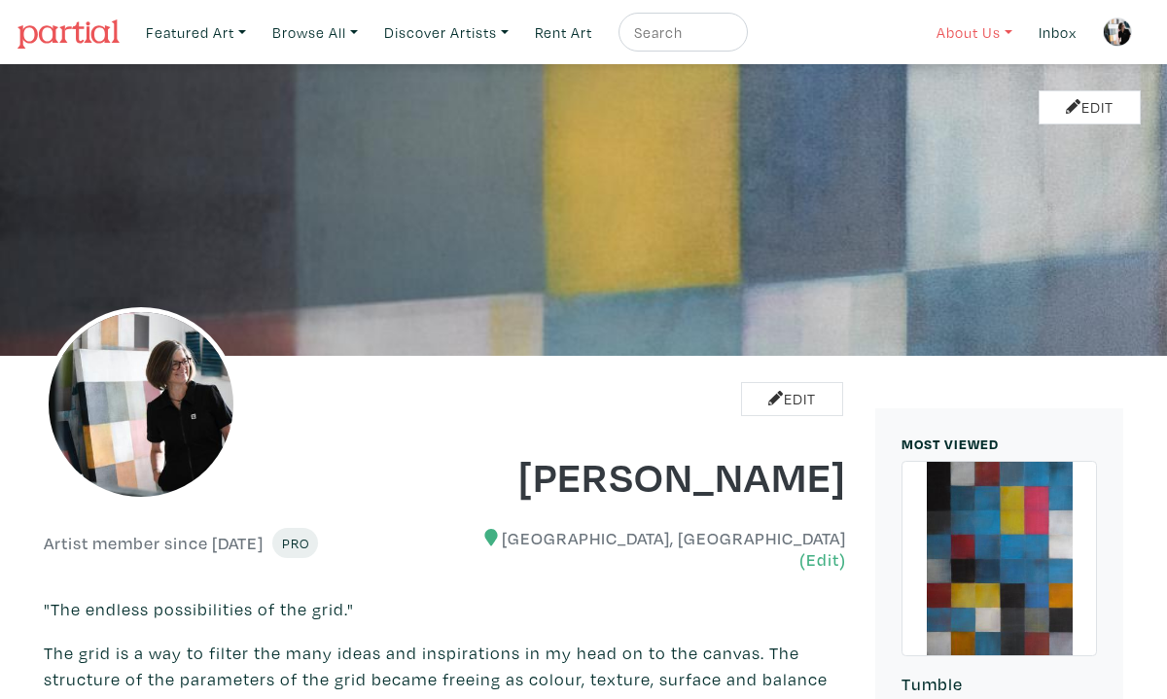
click at [947, 27] on link "About Us" at bounding box center [974, 33] width 93 height 40
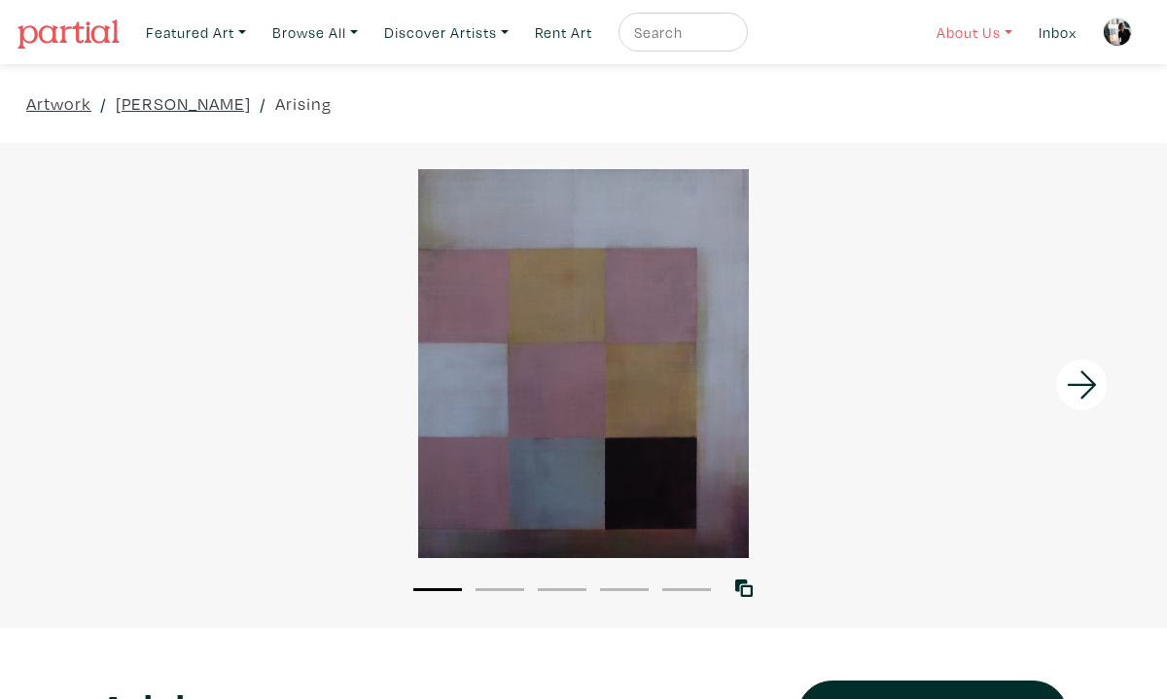
click at [965, 26] on link "About Us" at bounding box center [974, 33] width 93 height 40
click at [979, 111] on link "How It Works" at bounding box center [1025, 113] width 159 height 18
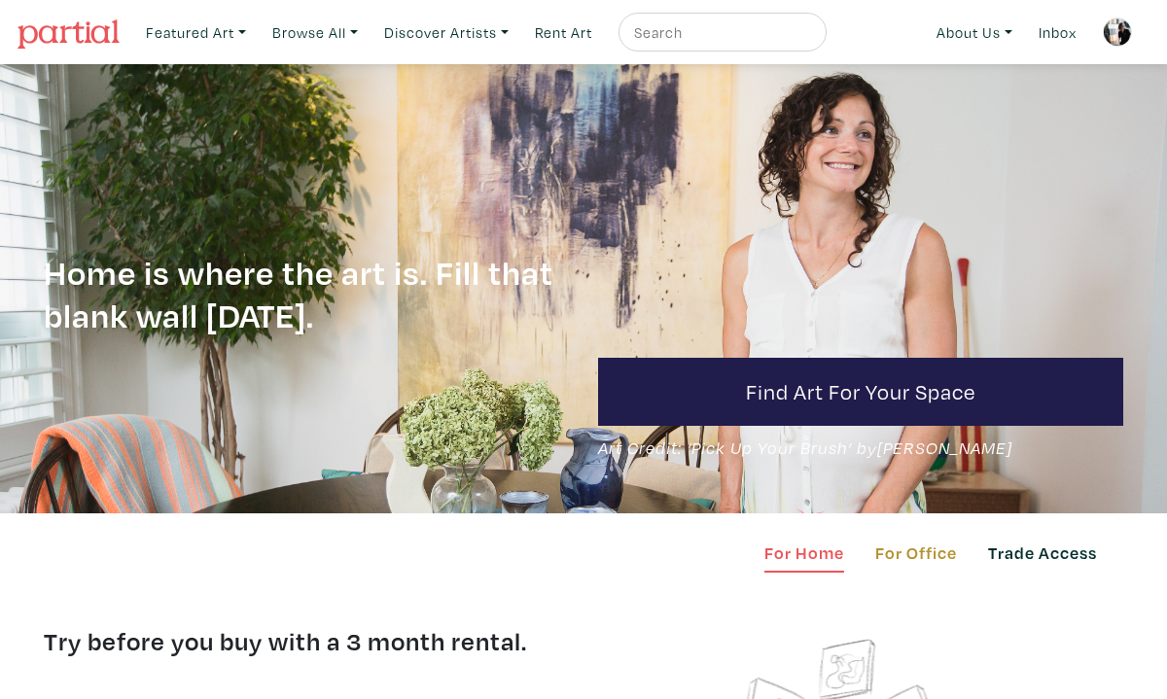
click at [812, 554] on link "For Home" at bounding box center [804, 556] width 80 height 33
